Goal: Go to known website: Access a specific website the user already knows

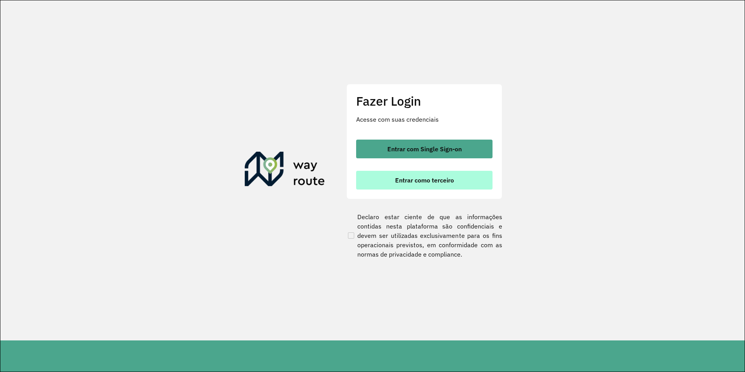
click at [451, 184] on button "Entrar como terceiro" at bounding box center [424, 180] width 136 height 19
